Goal: Use online tool/utility: Utilize a website feature to perform a specific function

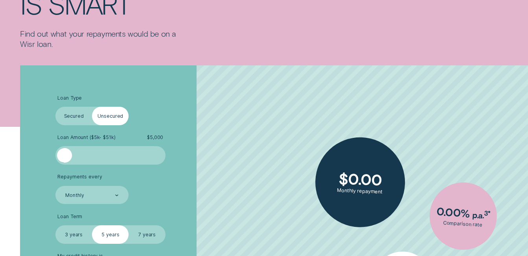
scroll to position [118, 0]
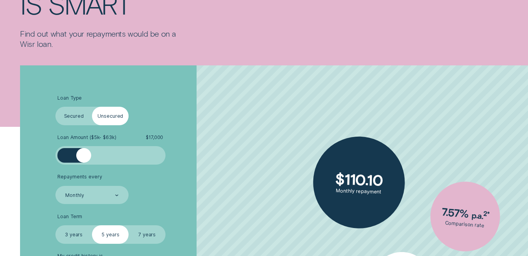
drag, startPoint x: 60, startPoint y: 162, endPoint x: 84, endPoint y: 169, distance: 25.0
click at [84, 169] on ul "Loan Type Select Loan Type Secured Unsecured Loan Amount ( $5k - $63k ) $ 17,00…" at bounding box center [140, 189] width 170 height 188
drag, startPoint x: 84, startPoint y: 169, endPoint x: 57, endPoint y: 157, distance: 29.9
click at [57, 157] on ul "Loan Type Select Loan Type Secured Unsecured Loan Amount ( $5k - $63k ) $ 17,00…" at bounding box center [140, 189] width 170 height 188
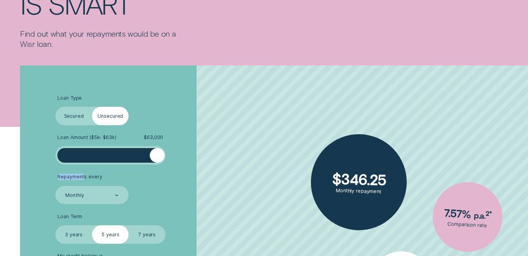
drag, startPoint x: 55, startPoint y: 158, endPoint x: 160, endPoint y: 166, distance: 104.9
click at [171, 164] on li "Loan Amount ( $5k - $63k ) $ 63,000" at bounding box center [140, 149] width 170 height 30
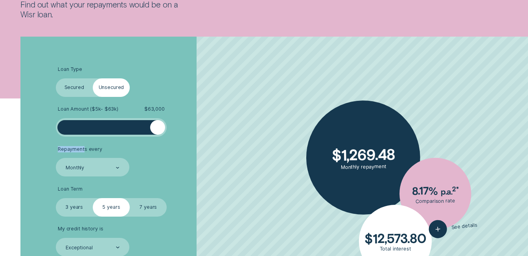
scroll to position [157, 0]
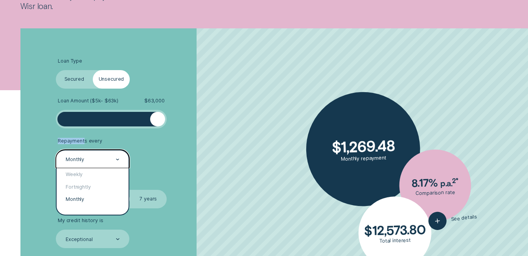
click at [117, 158] on icon at bounding box center [118, 159] width 4 height 2
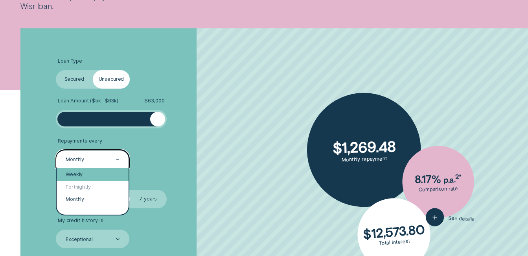
click at [86, 175] on div "Weekly" at bounding box center [93, 174] width 72 height 12
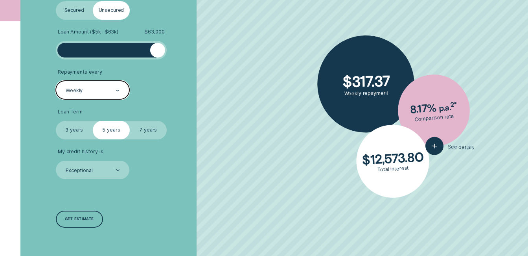
scroll to position [236, 0]
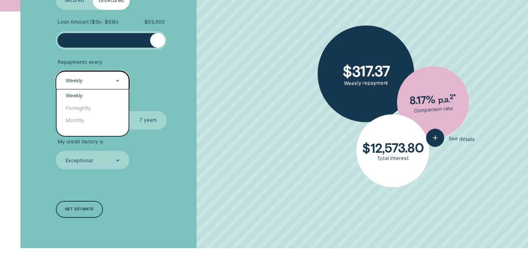
click at [118, 81] on icon at bounding box center [117, 80] width 2 height 1
click at [89, 105] on div "Fortnightly" at bounding box center [93, 108] width 72 height 12
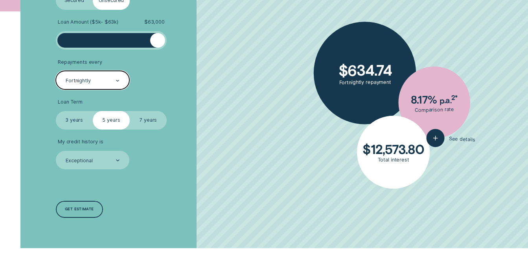
click at [79, 117] on label "3 years" at bounding box center [74, 120] width 37 height 18
click at [56, 111] on input "3 years" at bounding box center [56, 111] width 0 height 0
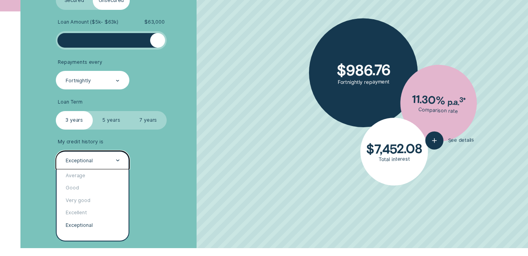
click at [106, 158] on div "Exceptional" at bounding box center [92, 160] width 55 height 7
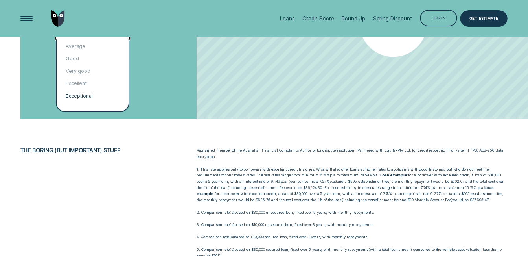
scroll to position [354, 0]
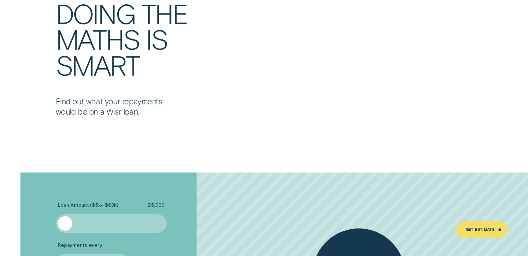
scroll to position [1101, 0]
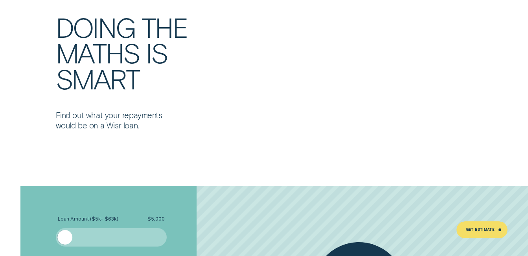
click at [300, 45] on div "Loan Calculator Doing the maths is smart Find out what your repayments would be…" at bounding box center [264, 59] width 494 height 141
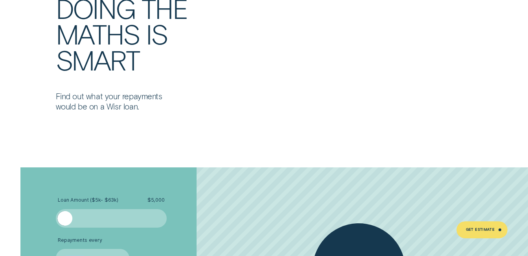
drag, startPoint x: 177, startPoint y: 257, endPoint x: 534, endPoint y: 255, distance: 356.3
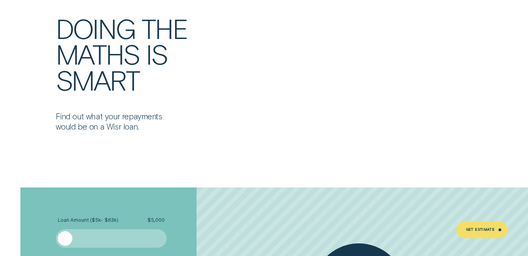
scroll to position [1100, 0]
